Goal: Task Accomplishment & Management: Manage account settings

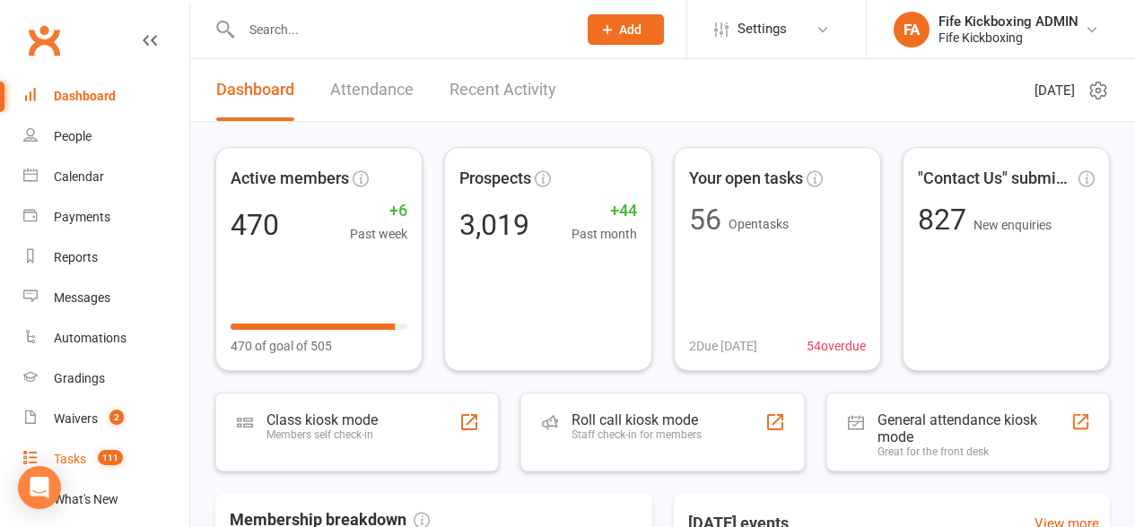
click at [110, 455] on span "111" at bounding box center [110, 457] width 25 height 15
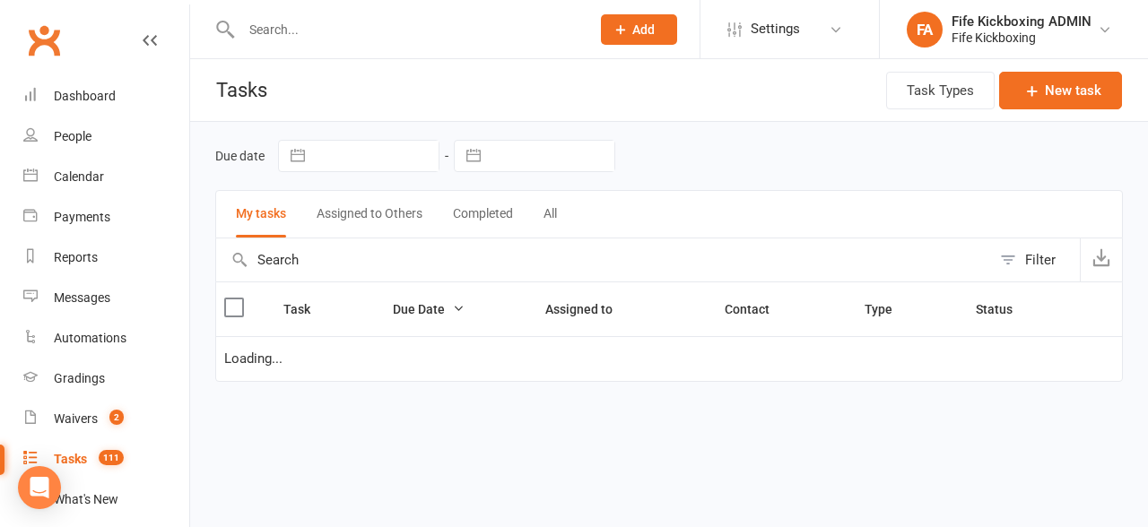
select select "waiting"
select select "started"
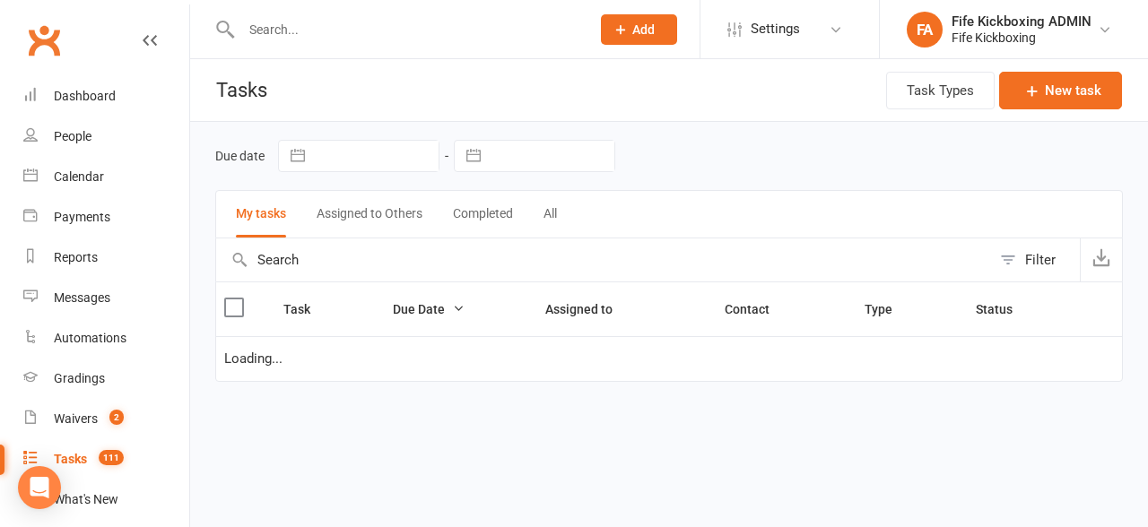
select select "started"
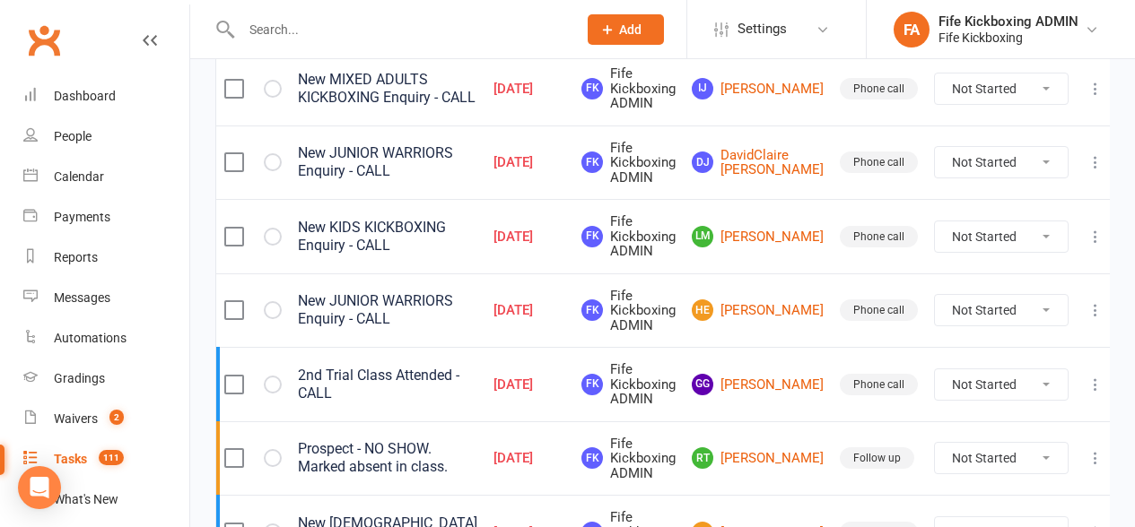
scroll to position [410, 0]
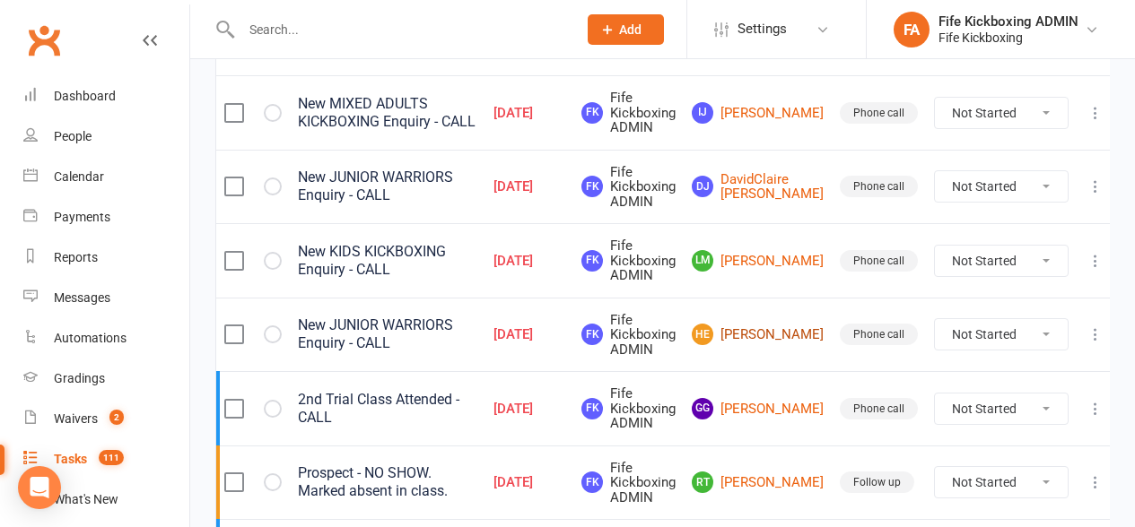
click at [792, 340] on link "HE [PERSON_NAME]" at bounding box center [758, 335] width 132 height 22
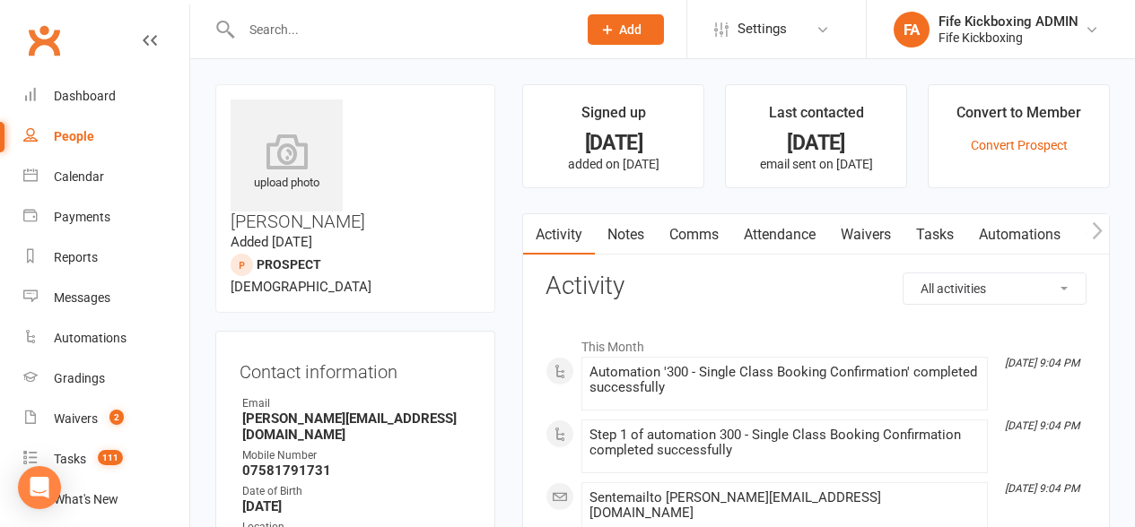
click at [760, 247] on link "Attendance" at bounding box center [779, 234] width 97 height 41
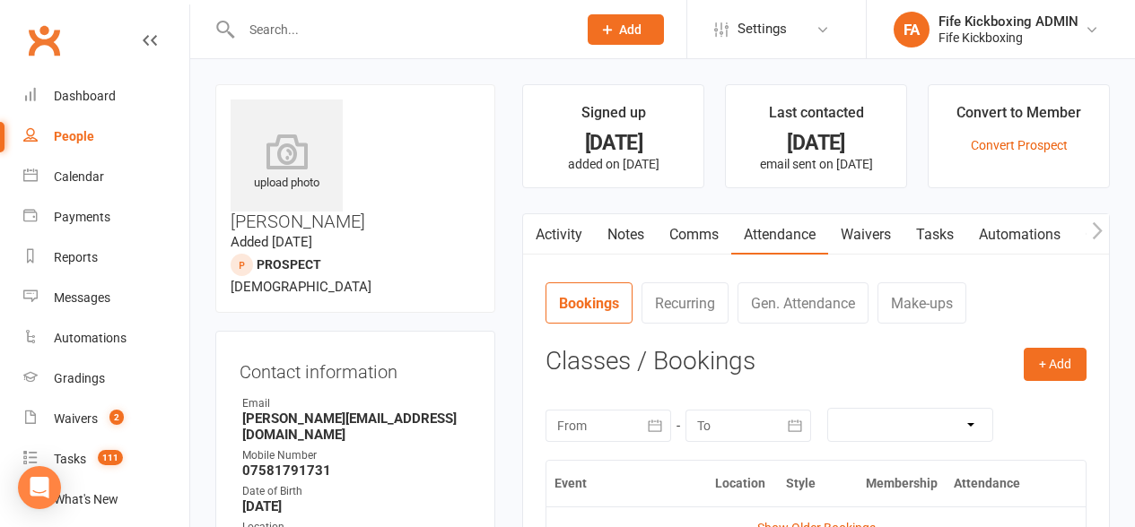
click at [908, 233] on link "Tasks" at bounding box center [934, 234] width 63 height 41
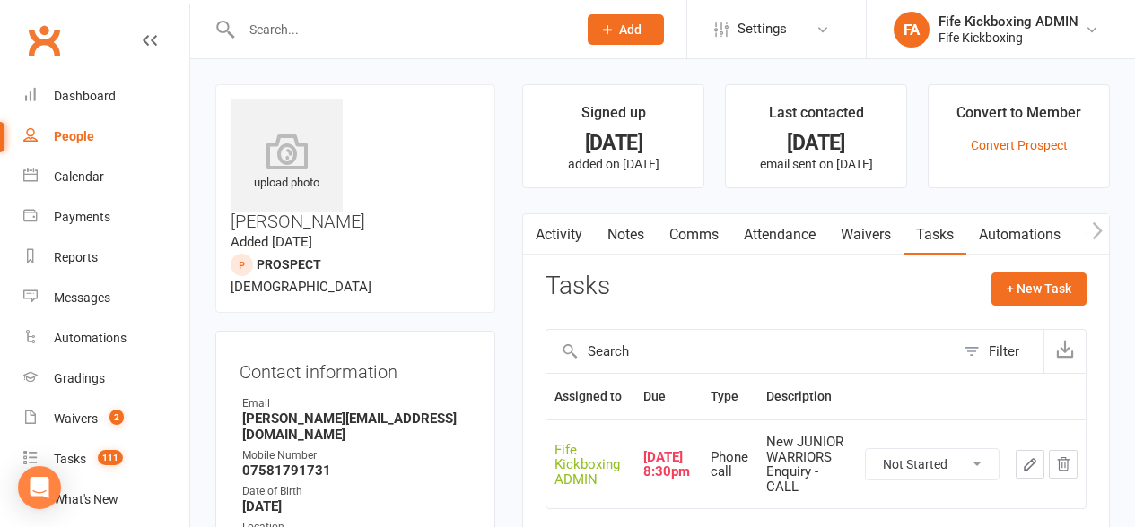
click at [917, 454] on select "Not Started In Progress Waiting Complete" at bounding box center [932, 464] width 133 height 31
select select "unstarted"
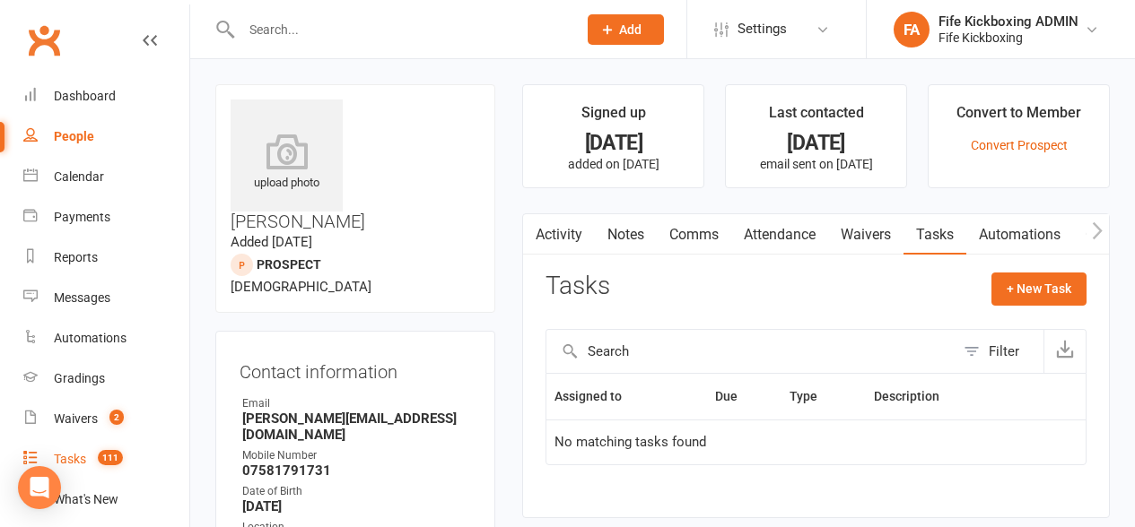
click at [104, 444] on link "Tasks 111" at bounding box center [106, 460] width 166 height 40
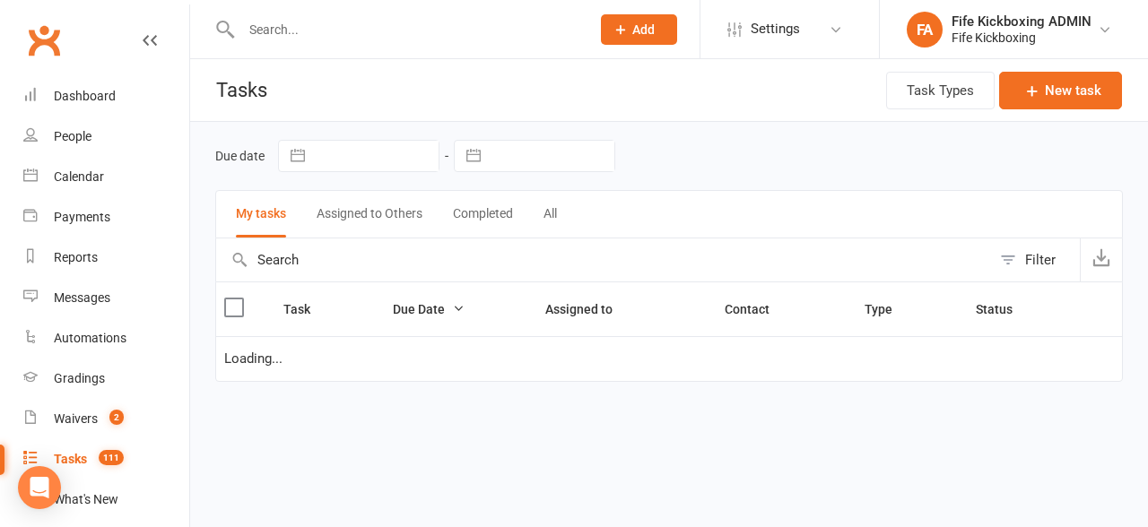
select select "waiting"
select select "started"
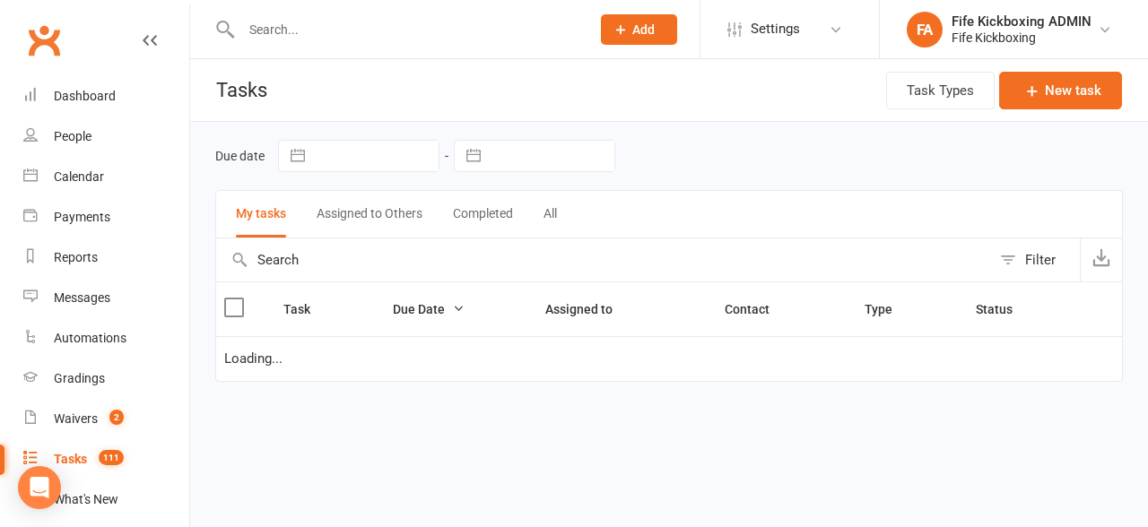
select select "started"
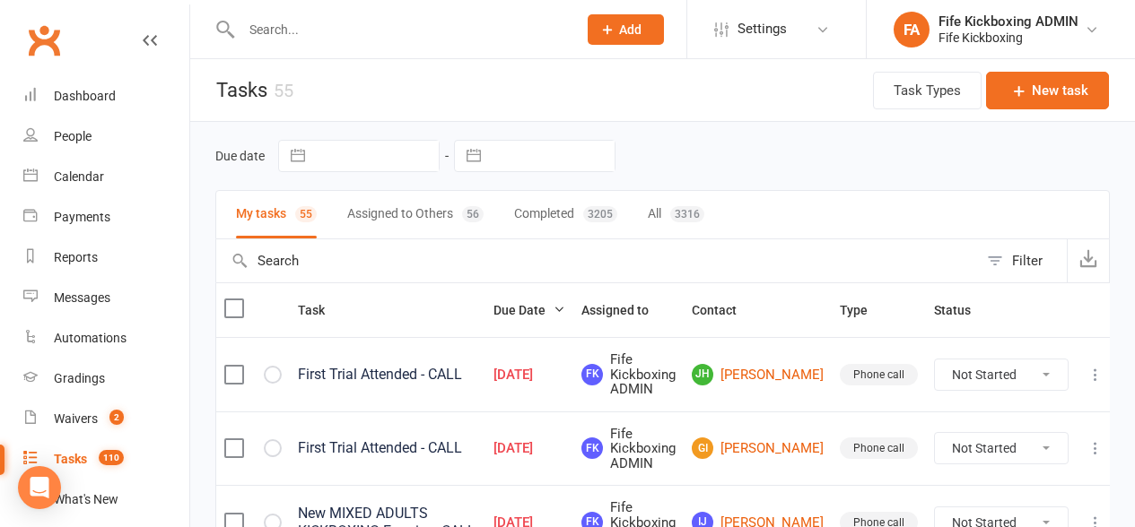
click at [763, 423] on td "GI Gemma Inglis" at bounding box center [758, 449] width 148 height 74
click at [767, 465] on td "GI Gemma Inglis" at bounding box center [758, 449] width 148 height 74
click at [763, 455] on link "GI Gemma Inglis" at bounding box center [758, 449] width 132 height 22
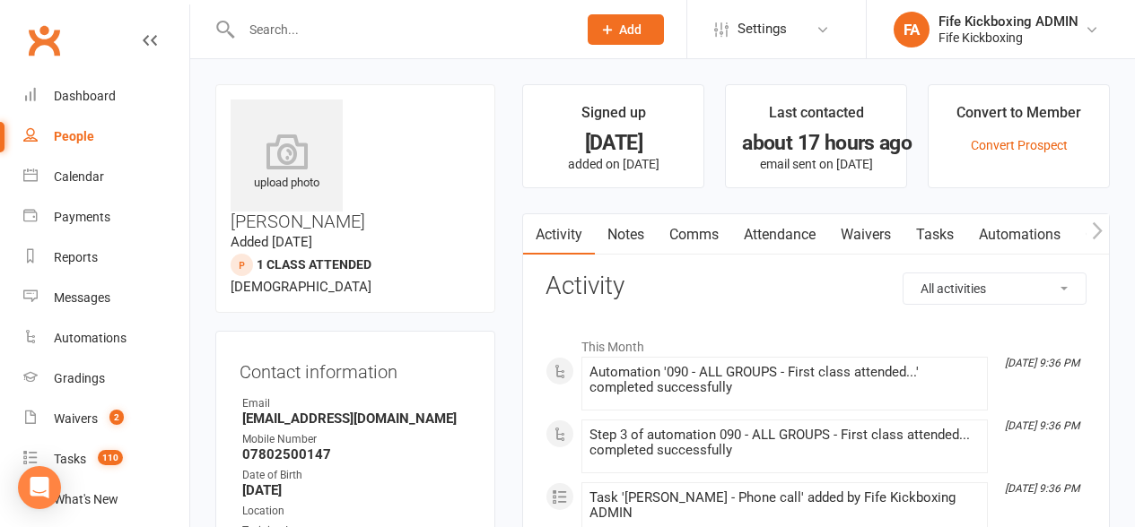
click at [767, 248] on link "Attendance" at bounding box center [779, 234] width 97 height 41
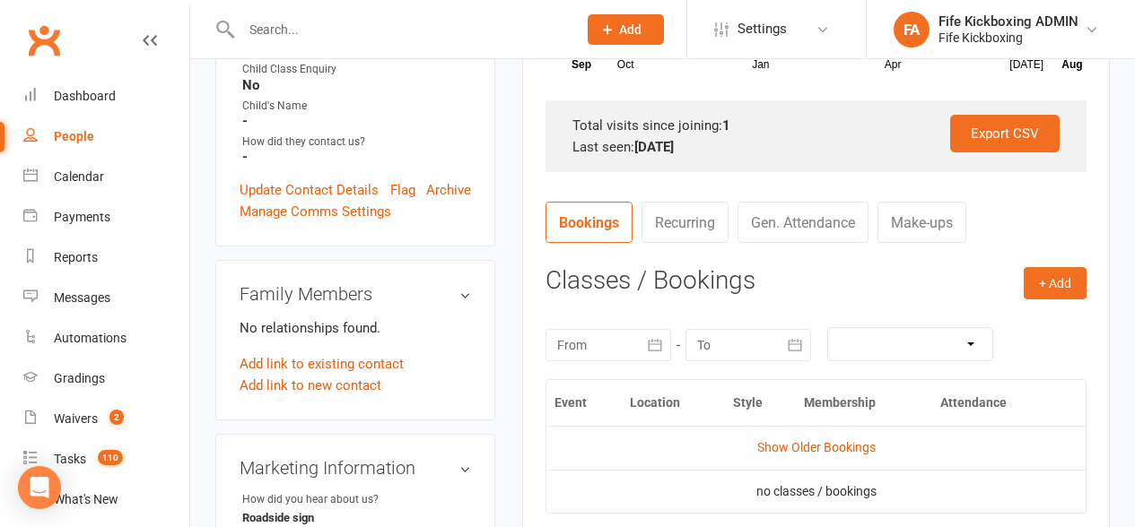
scroll to position [732, 0]
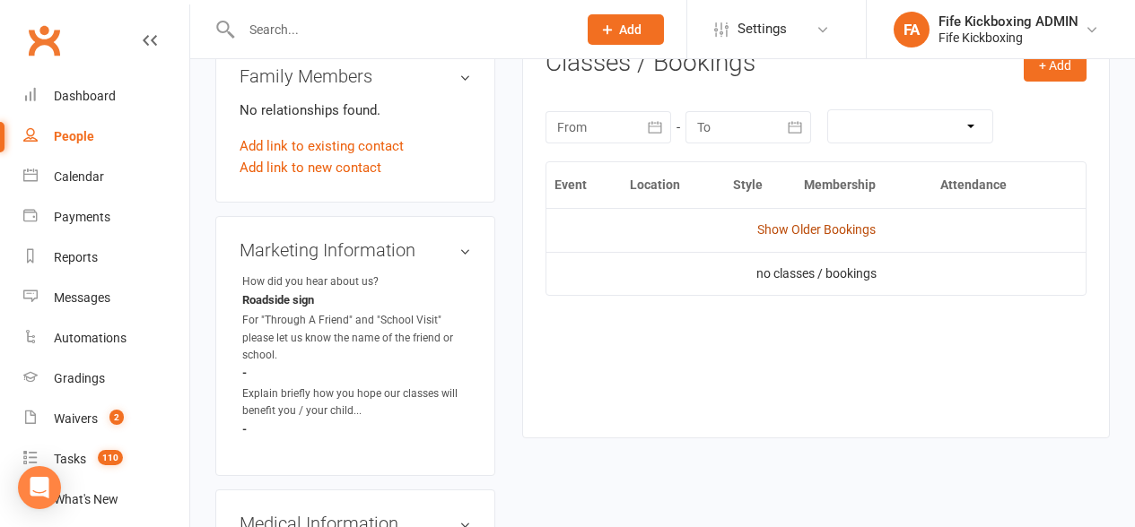
click at [820, 223] on link "Show Older Bookings" at bounding box center [816, 229] width 118 height 14
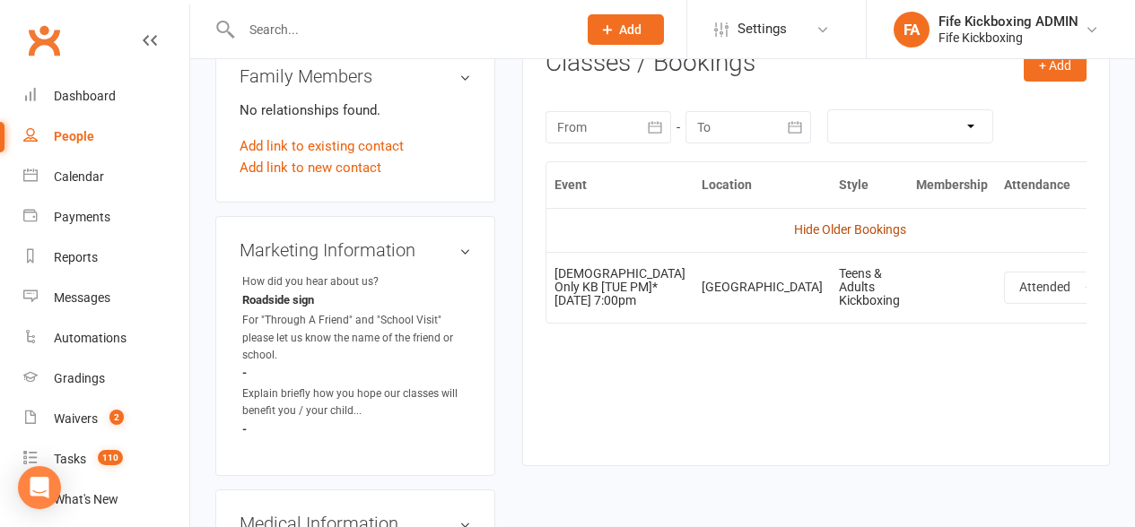
click at [821, 225] on link "Hide Older Bookings" at bounding box center [850, 229] width 112 height 14
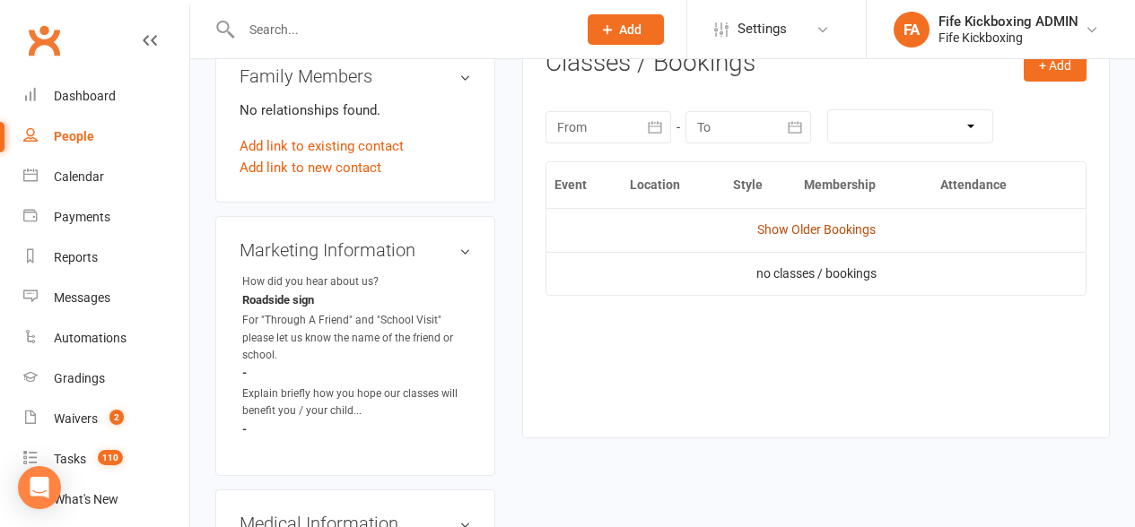
click at [821, 227] on link "Show Older Bookings" at bounding box center [816, 229] width 118 height 14
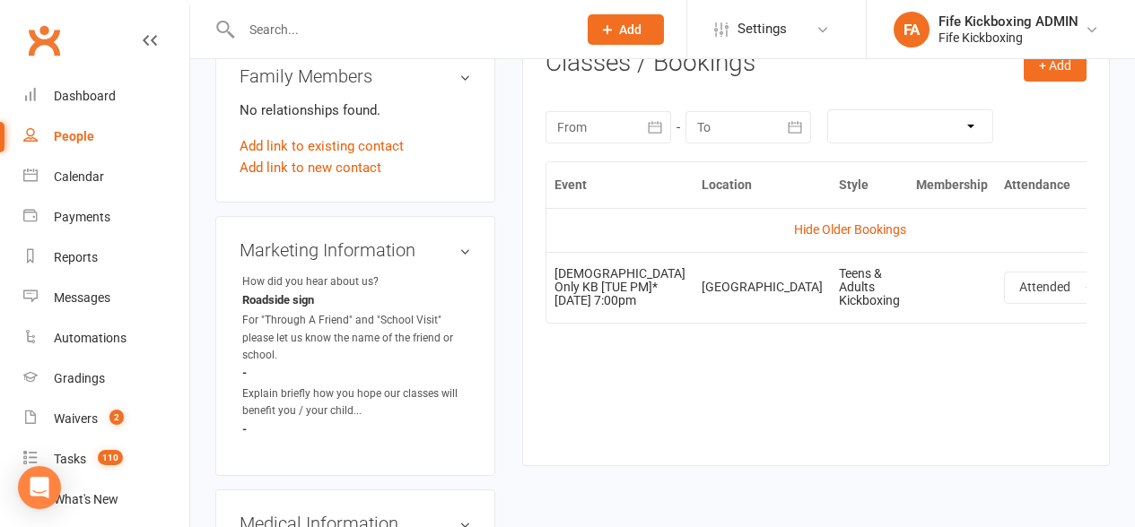
scroll to position [0, 0]
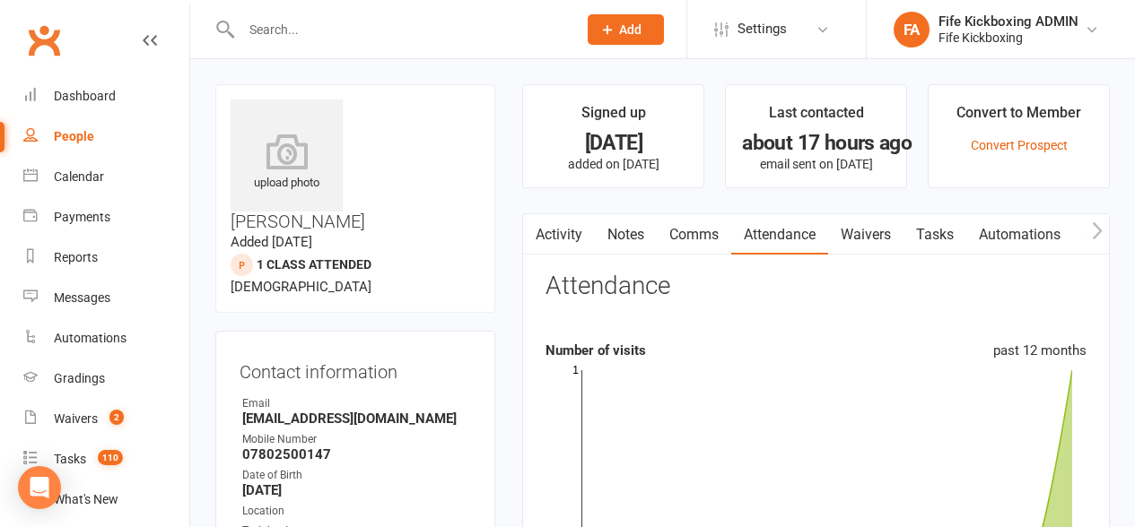
click at [924, 240] on link "Tasks" at bounding box center [934, 234] width 63 height 41
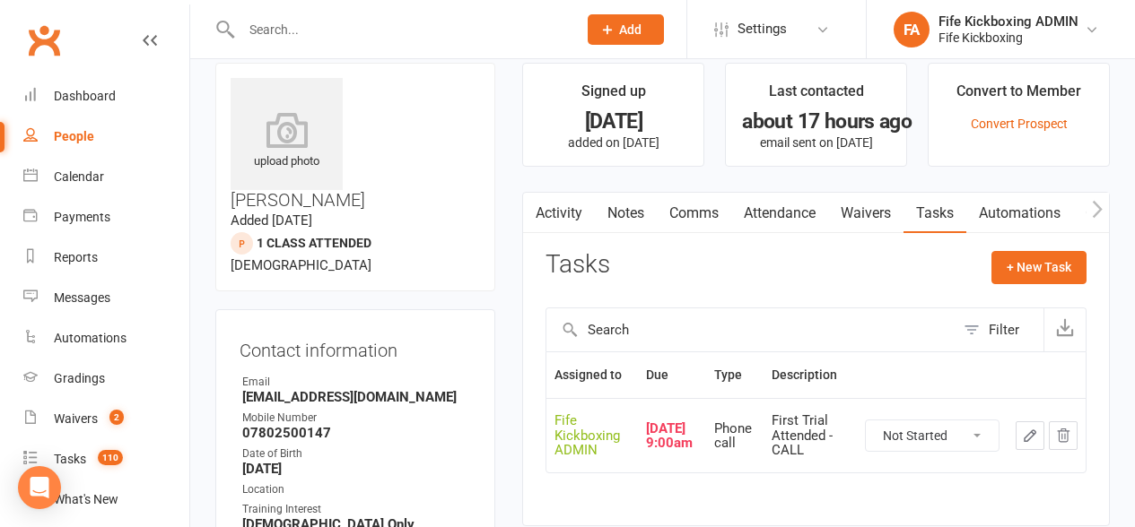
scroll to position [45, 0]
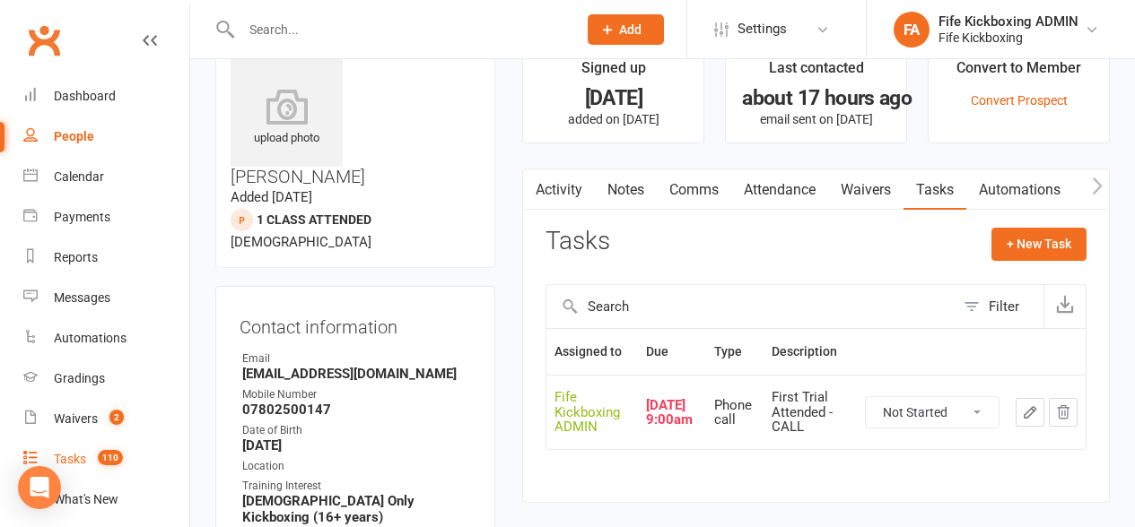
click at [107, 455] on span "110" at bounding box center [110, 457] width 25 height 15
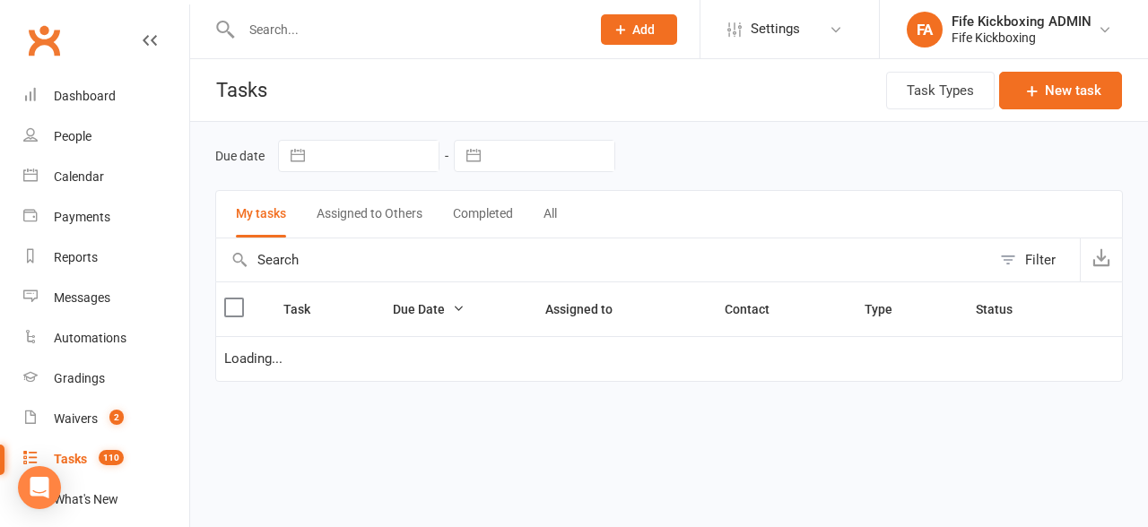
select select "waiting"
select select "started"
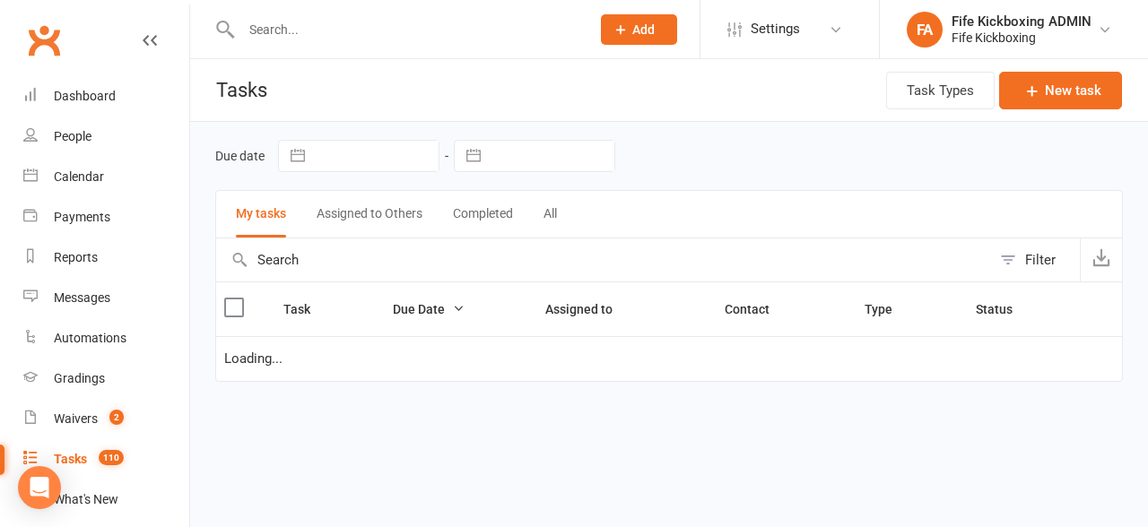
select select "started"
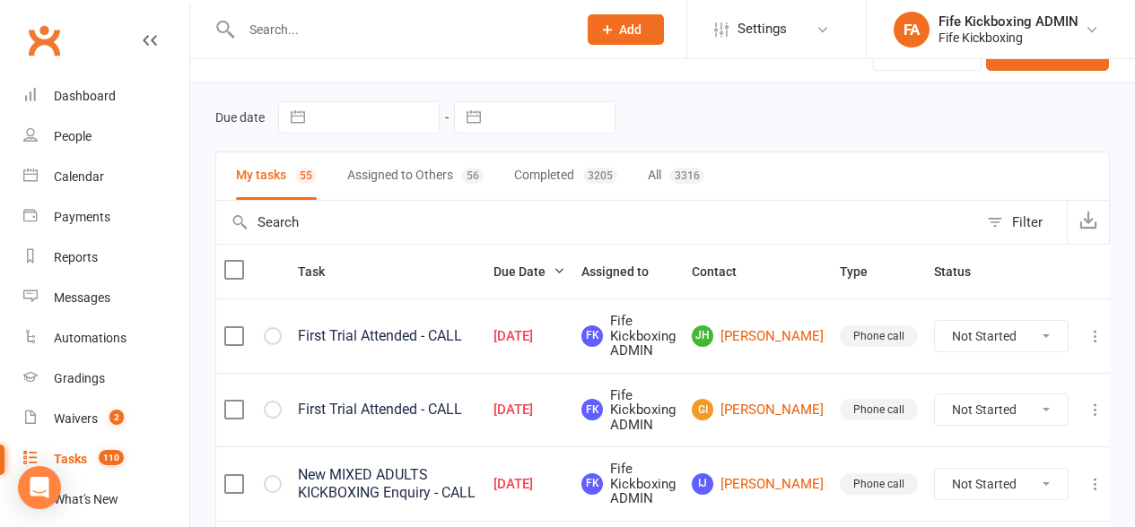
scroll to position [56, 0]
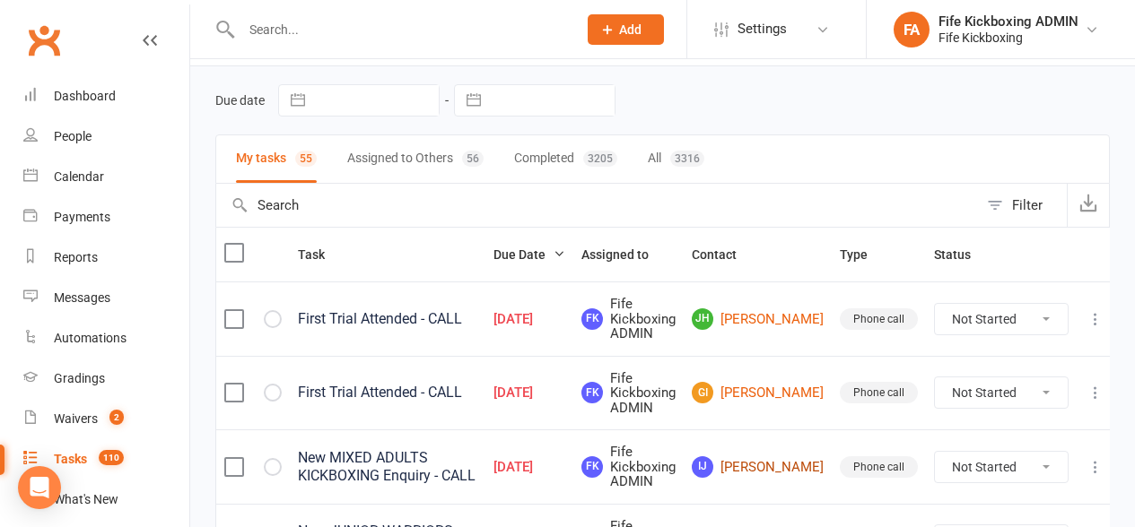
click at [761, 462] on link "IJ Iain Jack" at bounding box center [758, 468] width 132 height 22
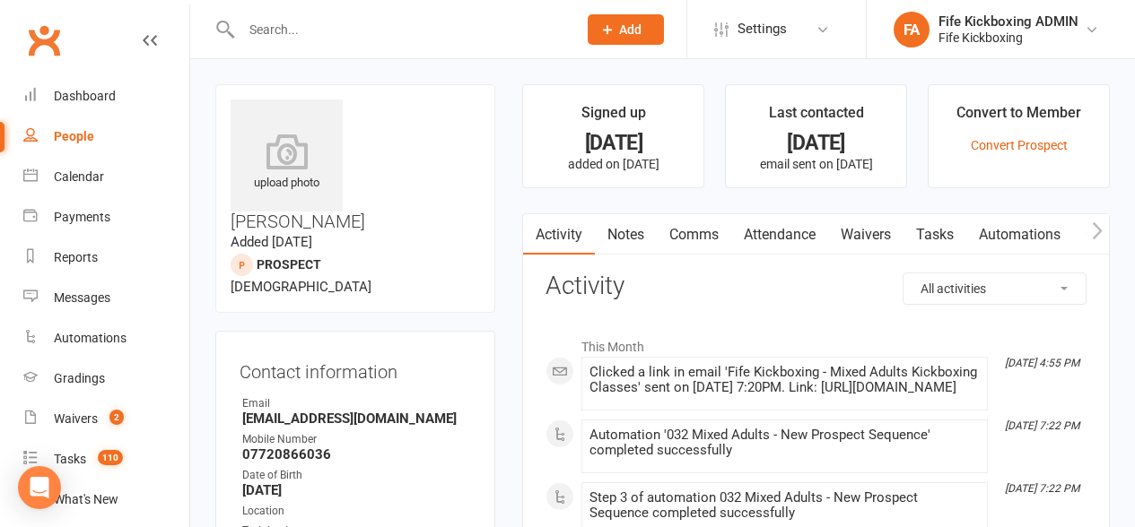
click at [760, 248] on link "Attendance" at bounding box center [779, 234] width 97 height 41
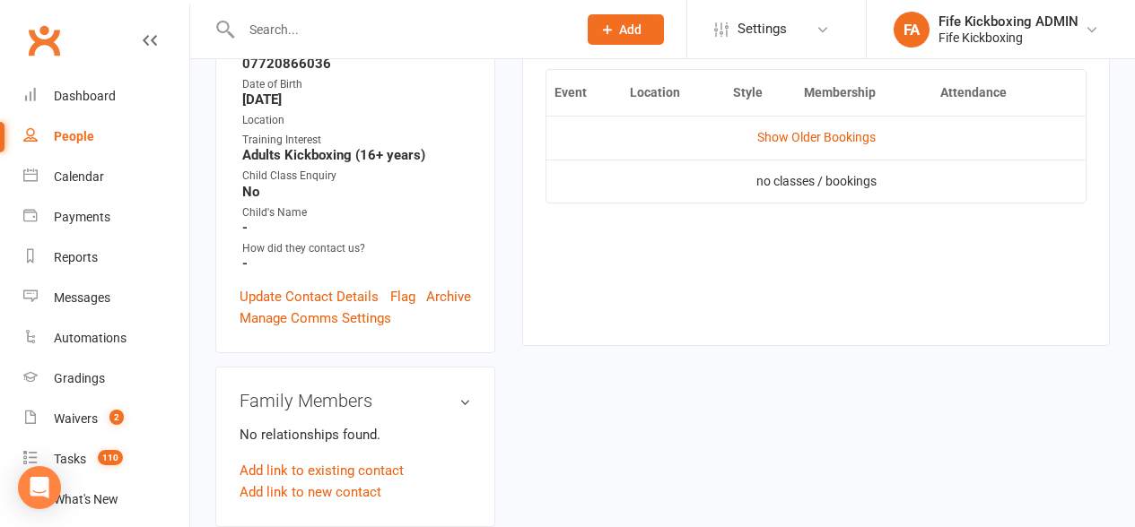
scroll to position [309, 0]
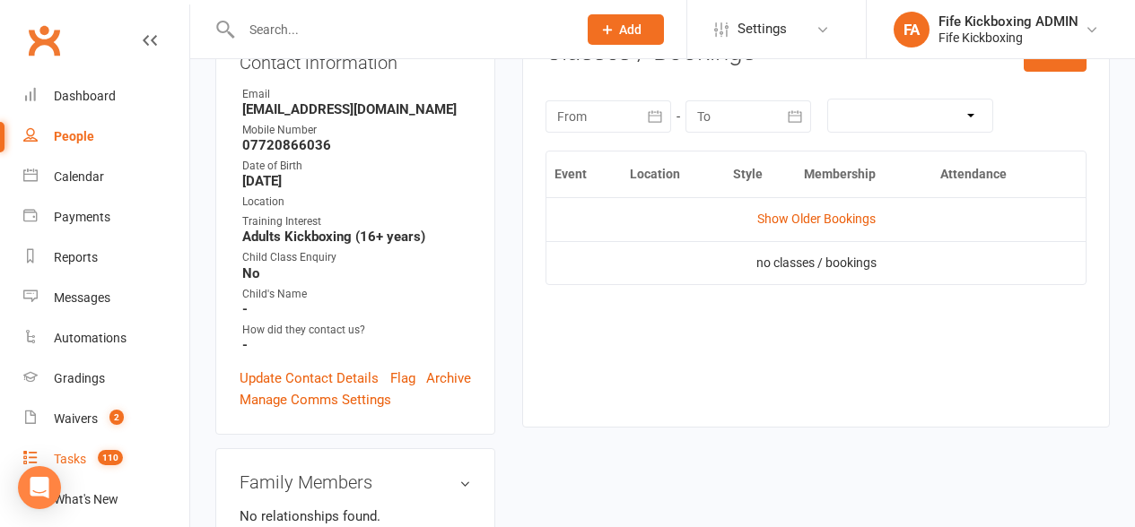
click at [96, 459] on count-badge "110" at bounding box center [106, 459] width 34 height 14
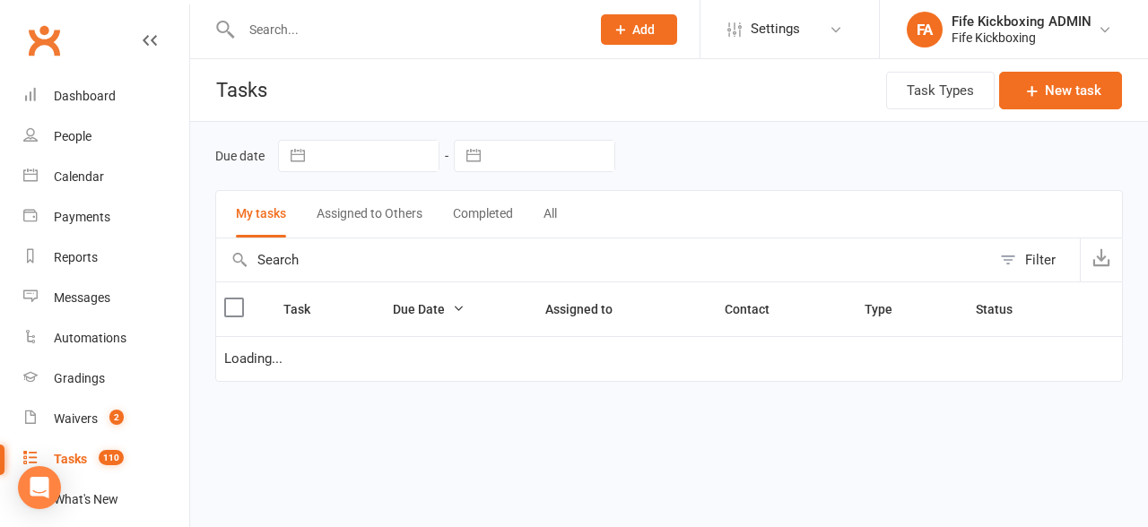
select select "waiting"
select select "started"
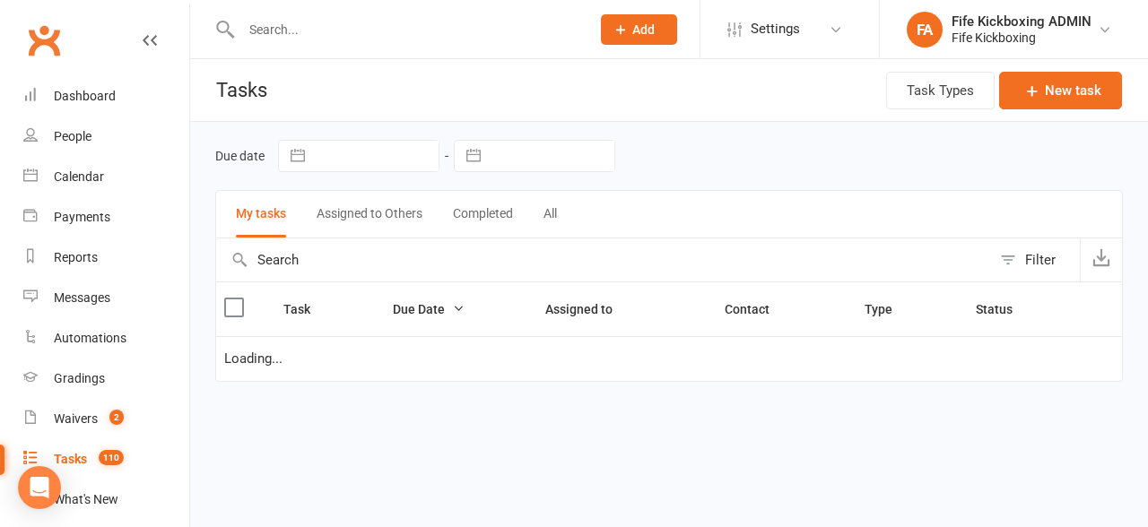
select select "started"
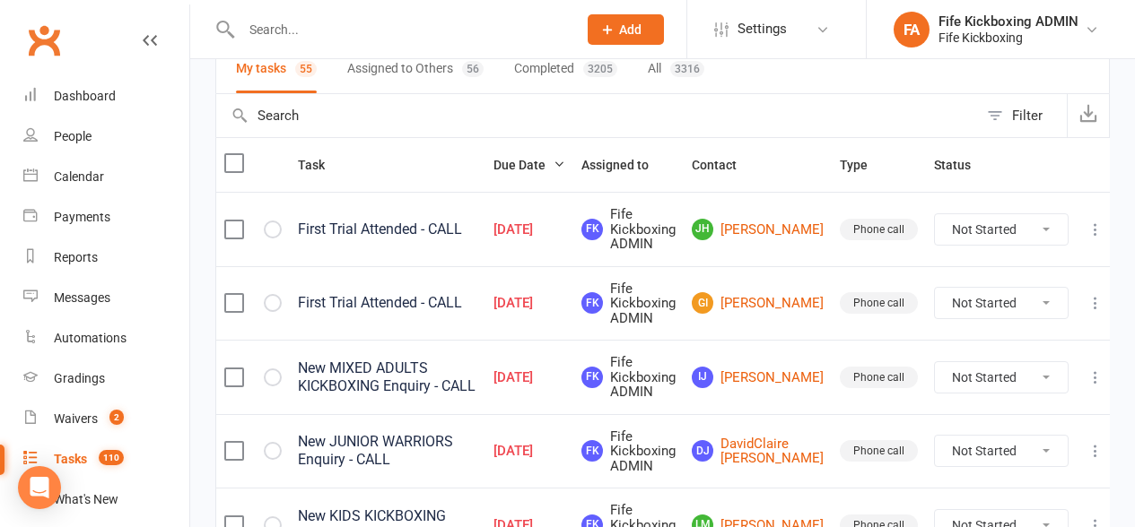
scroll to position [203, 0]
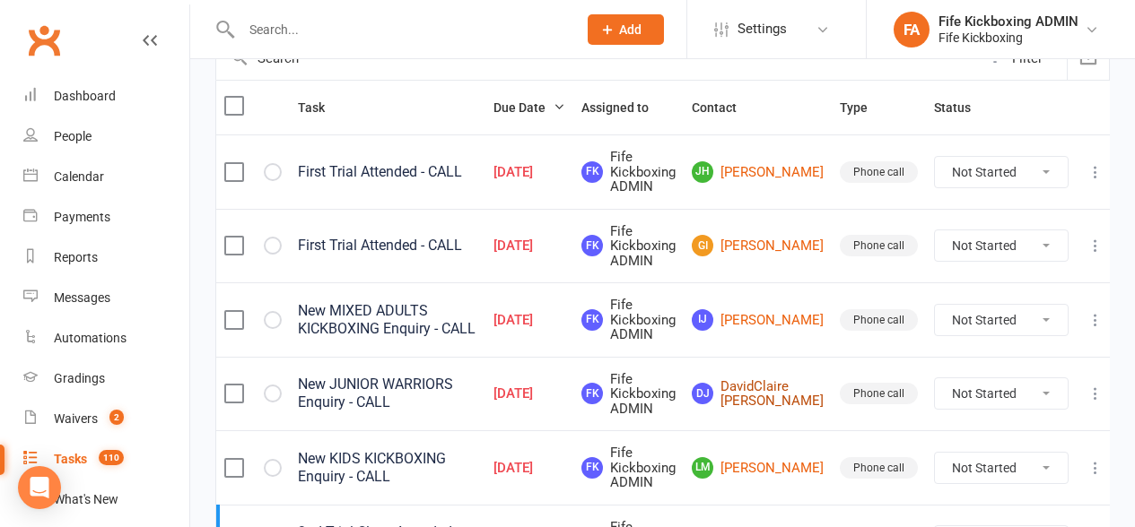
click at [751, 392] on link "DJ DavidClaire Jorgensen" at bounding box center [758, 394] width 132 height 30
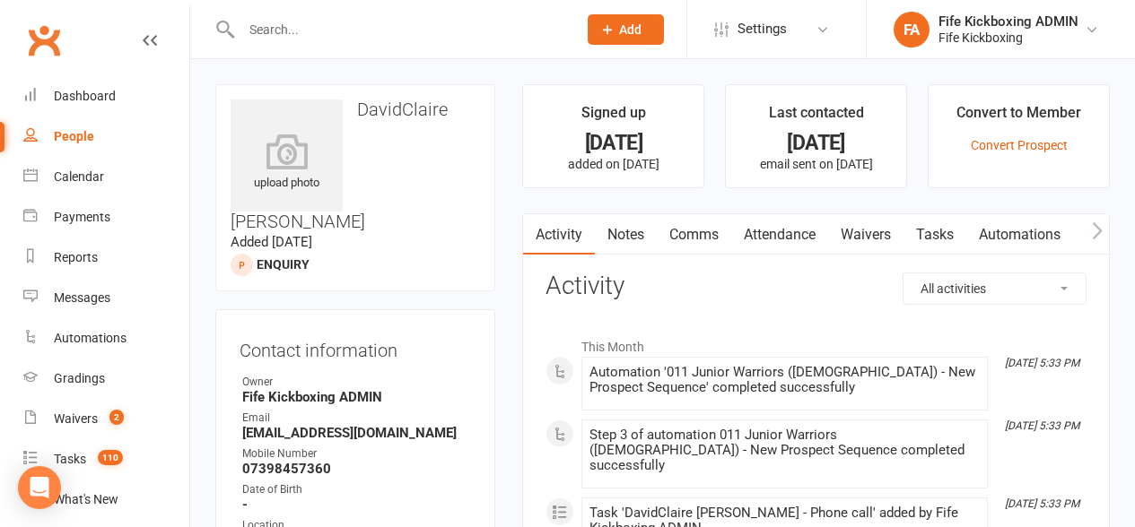
click at [751, 230] on link "Attendance" at bounding box center [779, 234] width 97 height 41
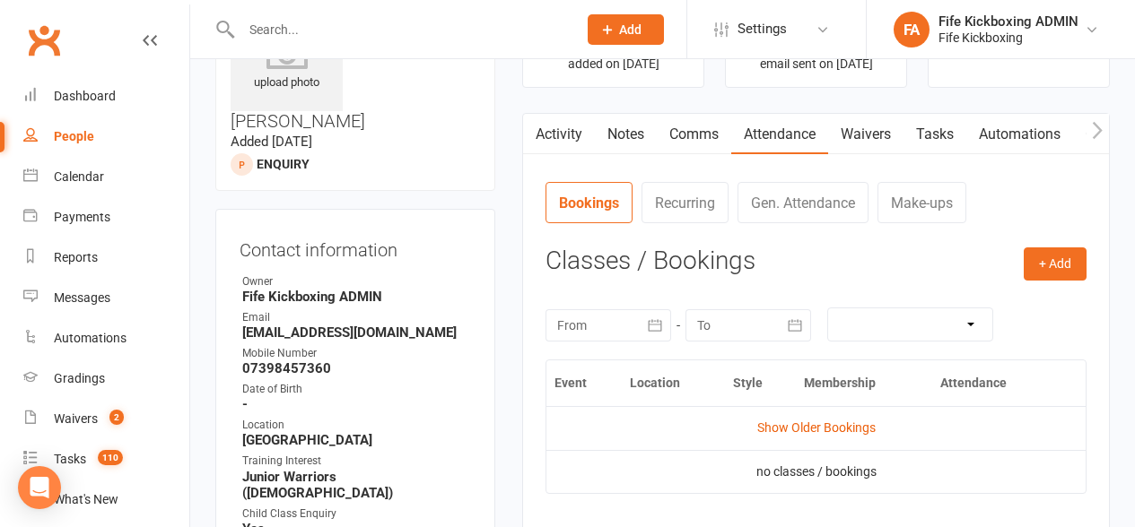
scroll to position [206, 0]
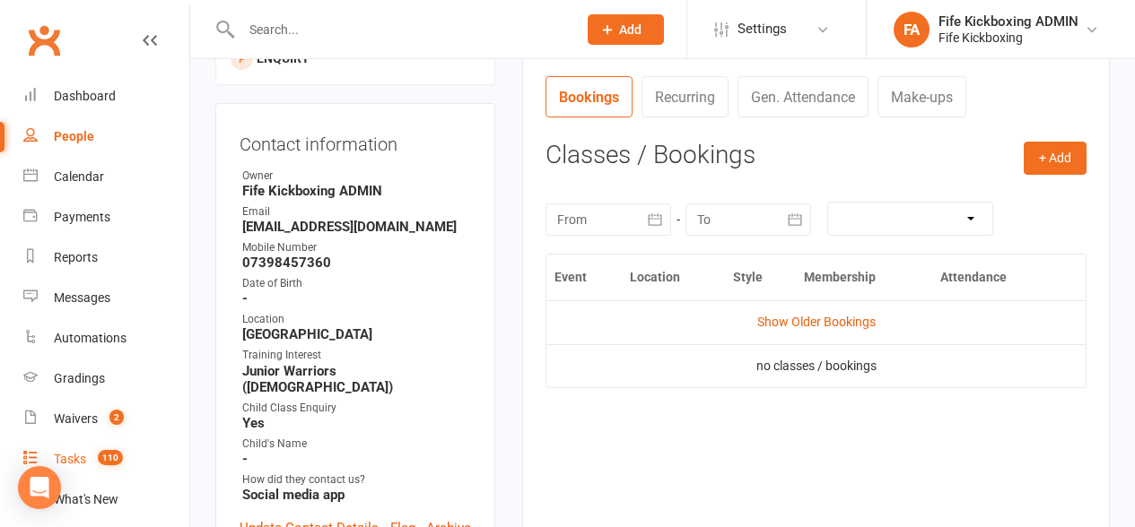
click at [73, 470] on link "Tasks 110" at bounding box center [106, 460] width 166 height 40
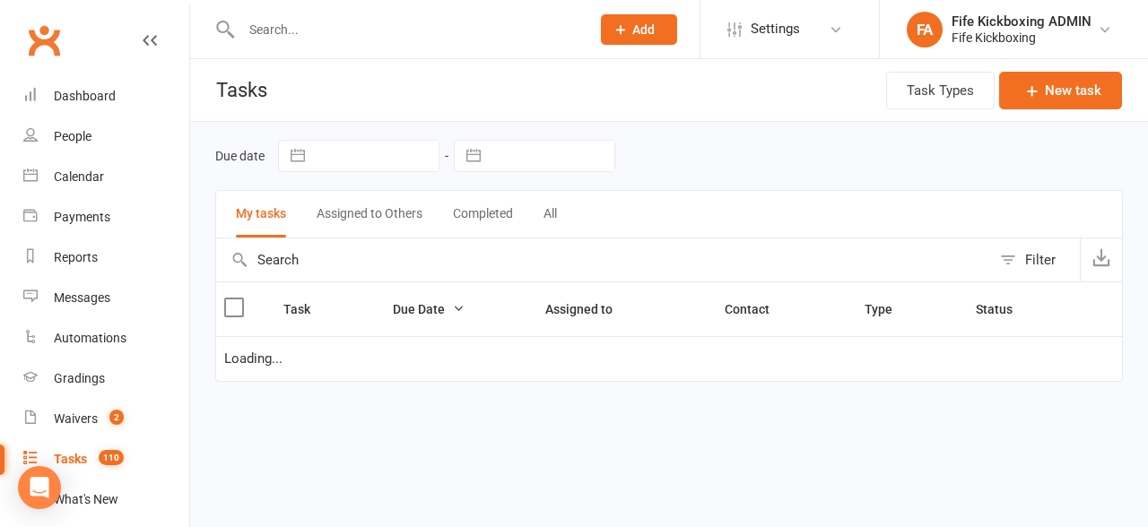
select select "waiting"
select select "started"
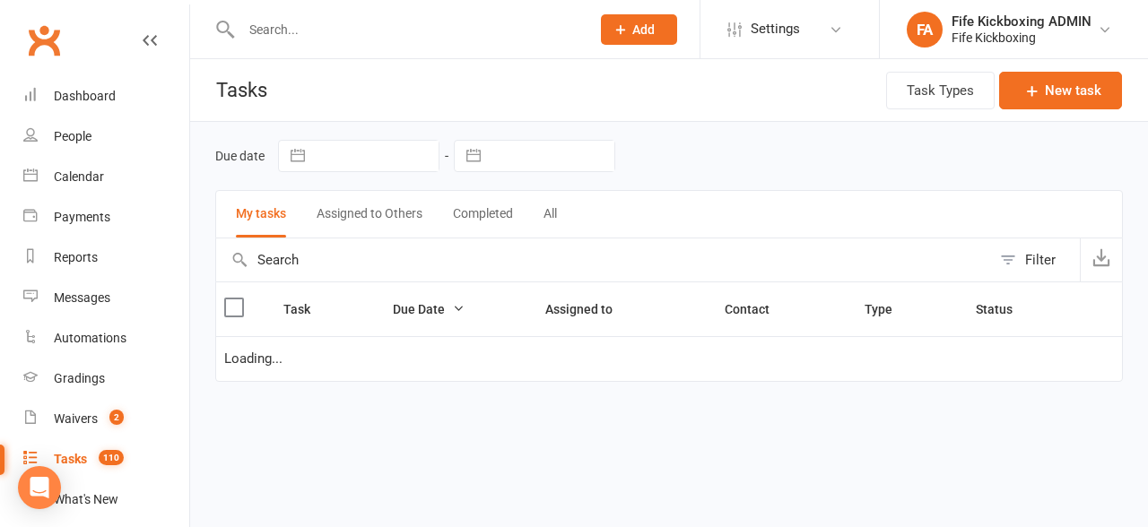
select select "started"
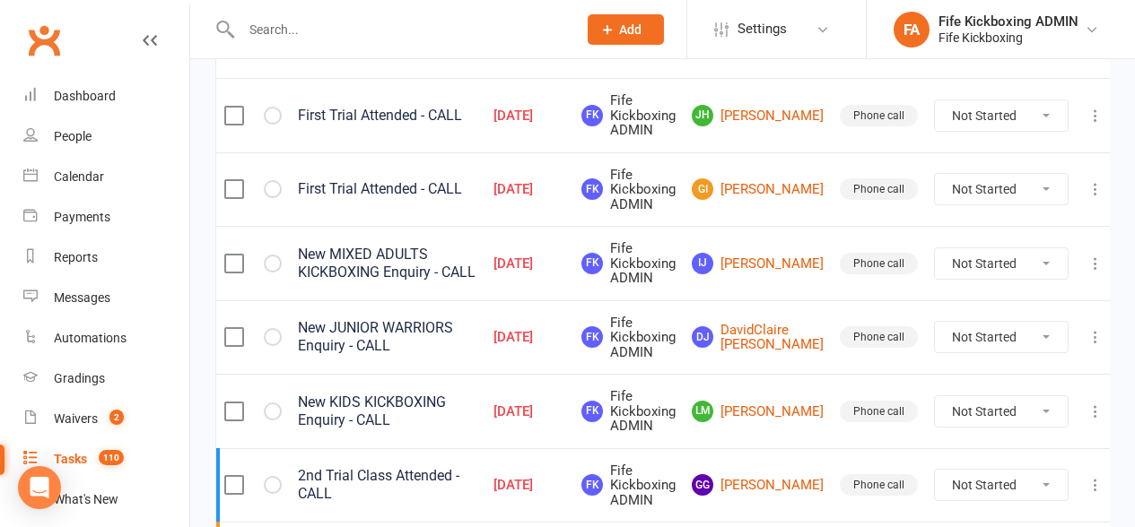
scroll to position [507, 0]
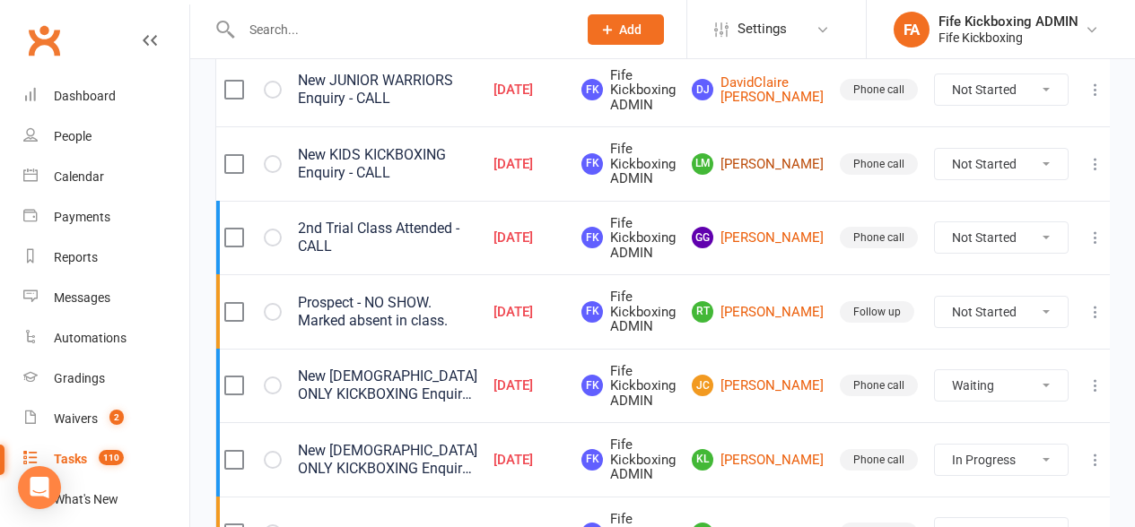
click at [770, 175] on link "LM Lisa Murray" at bounding box center [758, 164] width 132 height 22
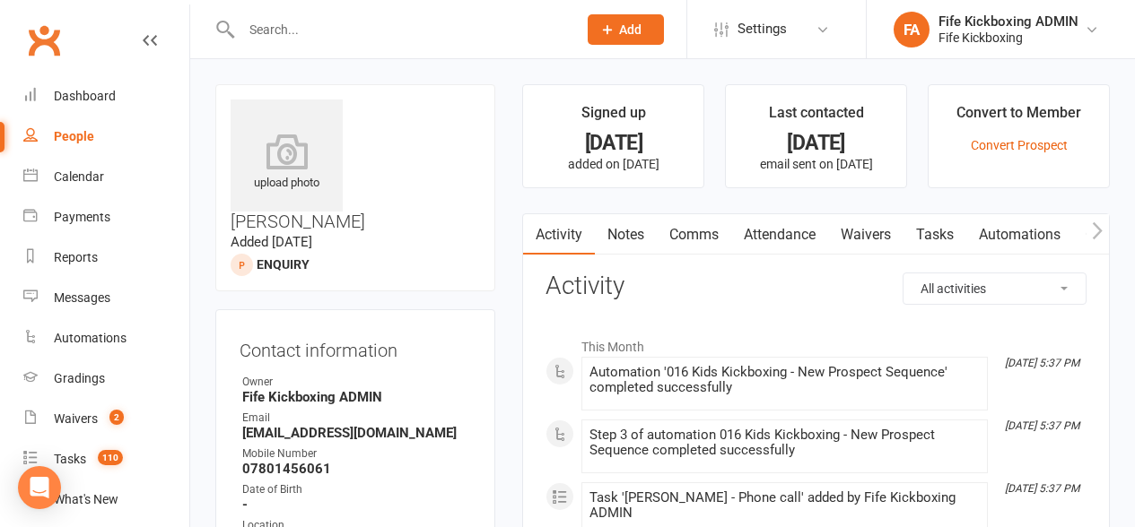
click at [780, 230] on link "Attendance" at bounding box center [779, 234] width 97 height 41
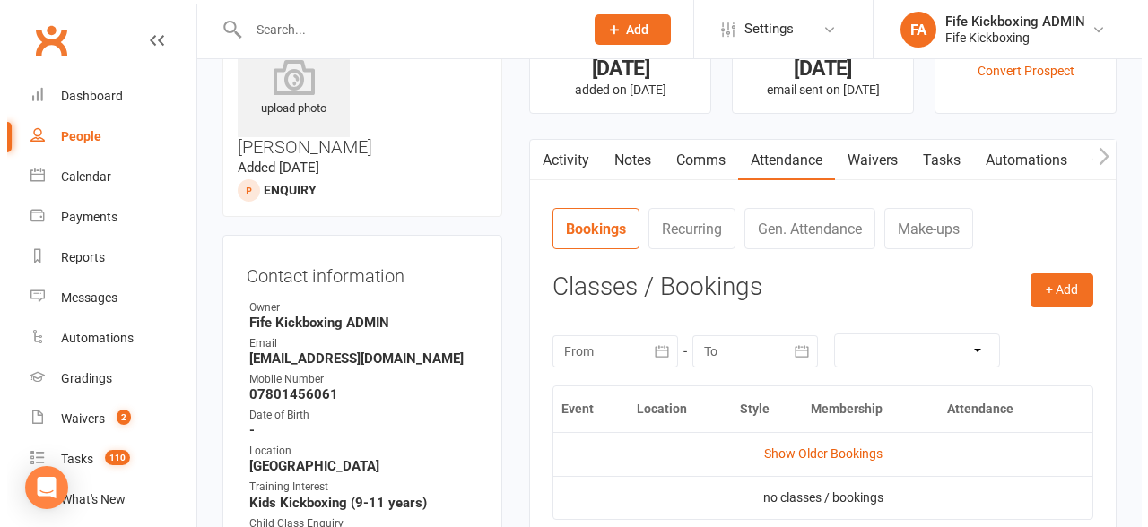
scroll to position [288, 0]
